Goal: Contribute content

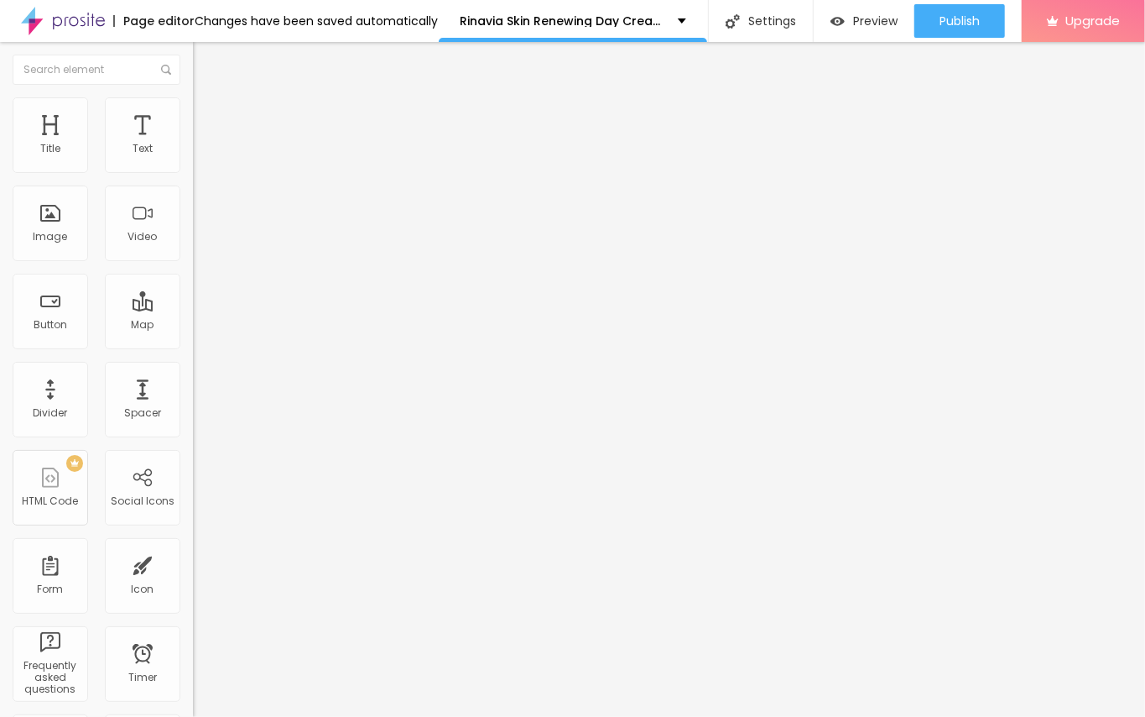
click at [193, 144] on span "Add image" at bounding box center [227, 137] width 69 height 14
drag, startPoint x: 34, startPoint y: 58, endPoint x: 34, endPoint y: 67, distance: 9.3
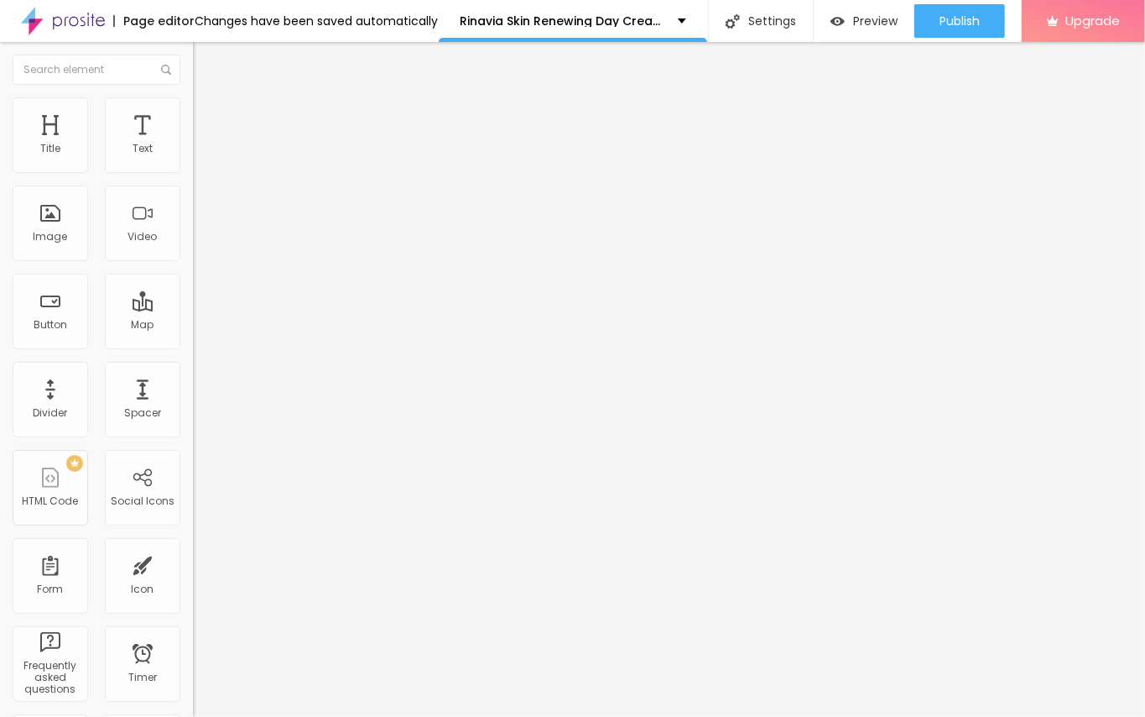
click at [206, 58] on div "Edit Image" at bounding box center [250, 61] width 88 height 13
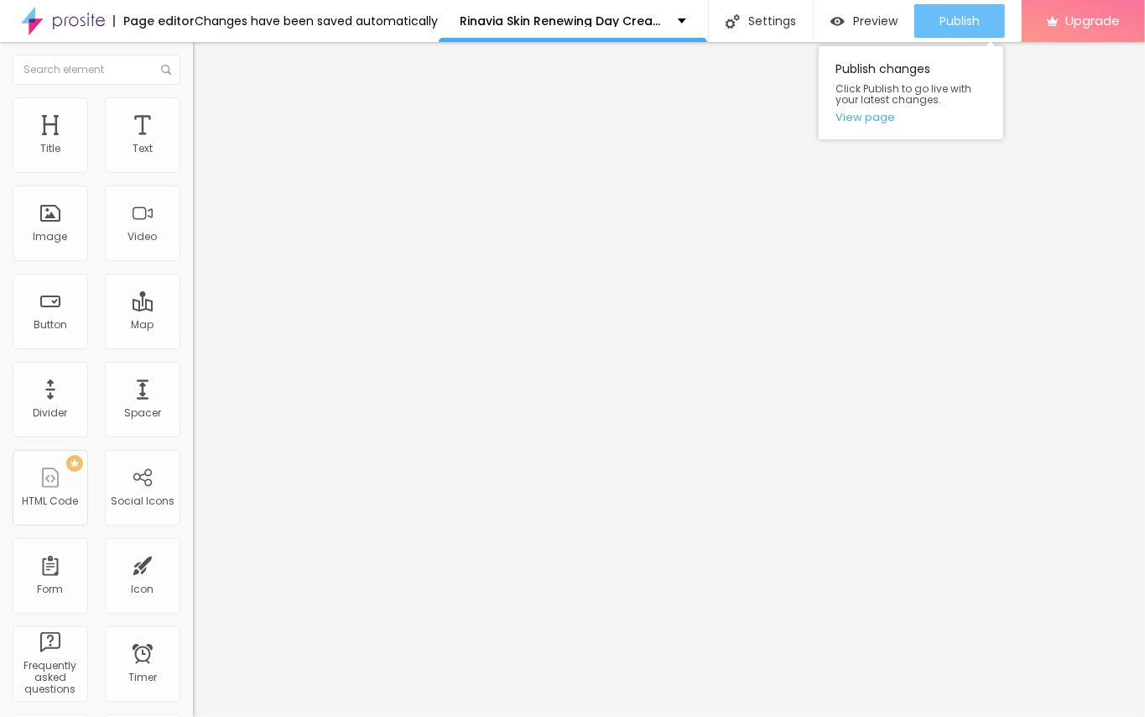
click at [846, 10] on div "Publish" at bounding box center [960, 21] width 40 height 34
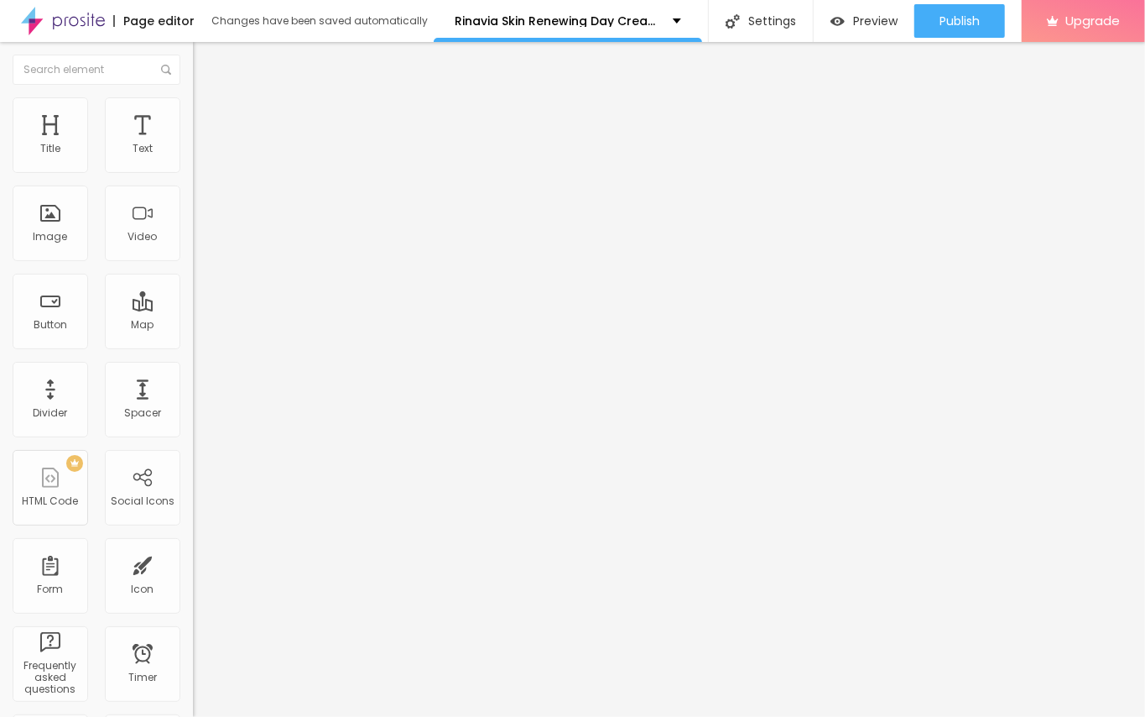
click at [193, 144] on span "Add image" at bounding box center [227, 137] width 69 height 14
click at [206, 67] on img "button" at bounding box center [212, 61] width 13 height 13
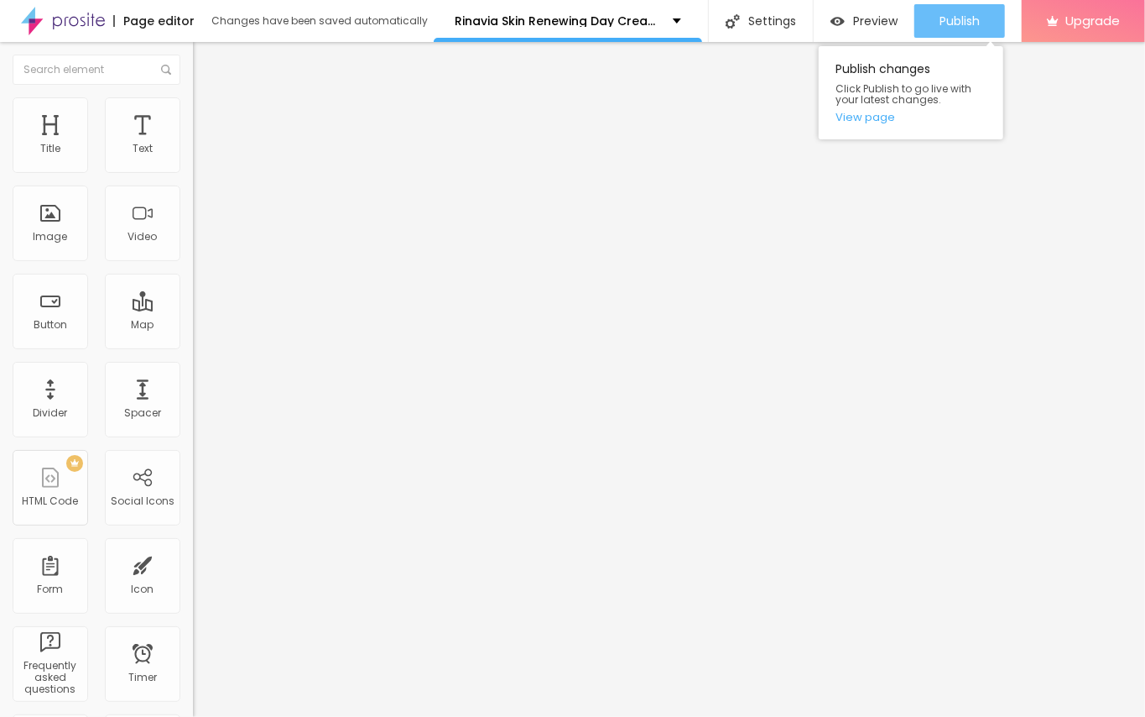
click at [950, 28] on span "Publish" at bounding box center [960, 20] width 40 height 13
